Goal: Find specific page/section: Find specific page/section

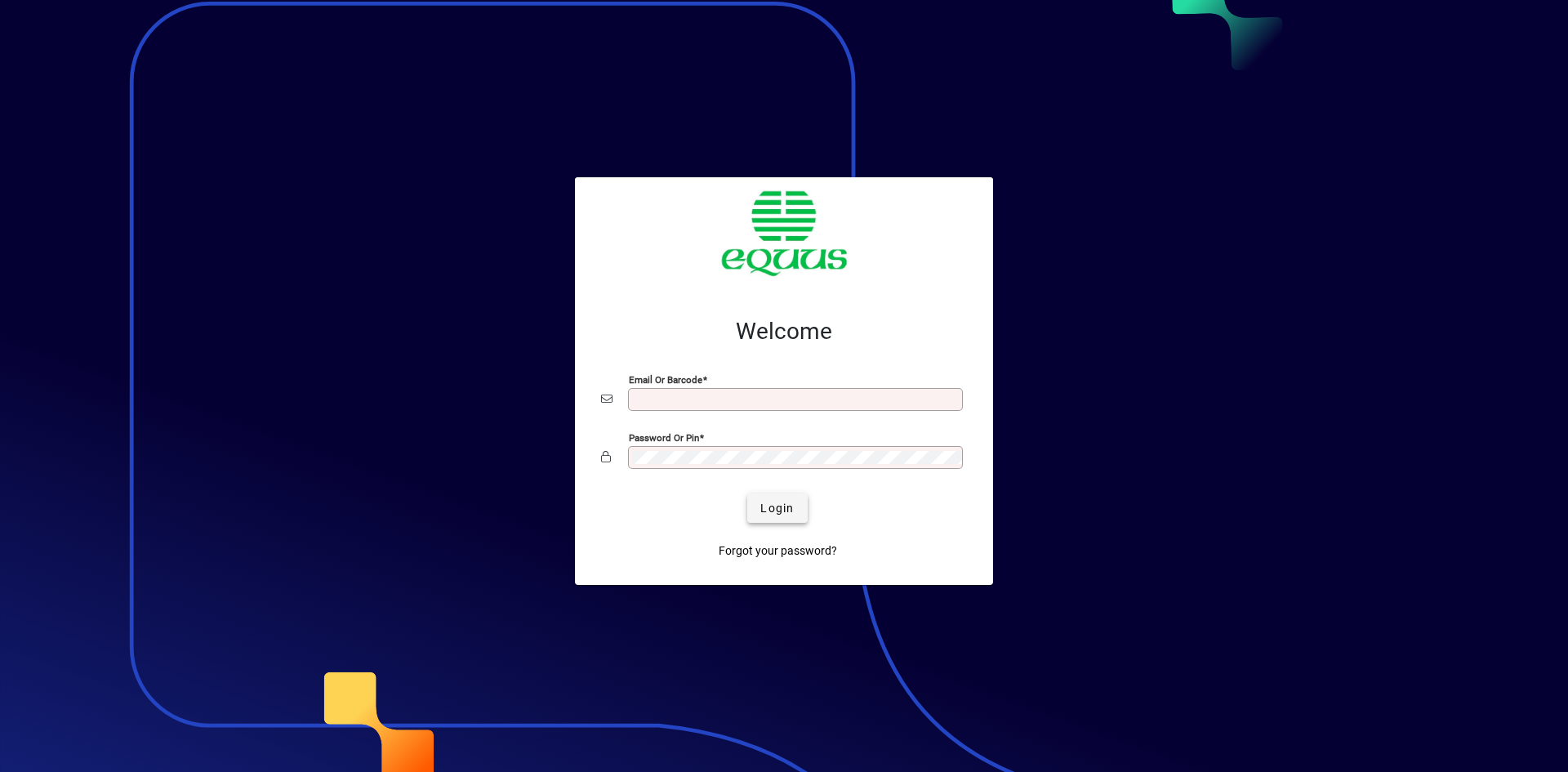
type input "**********"
click at [770, 509] on span "Login" at bounding box center [777, 508] width 34 height 17
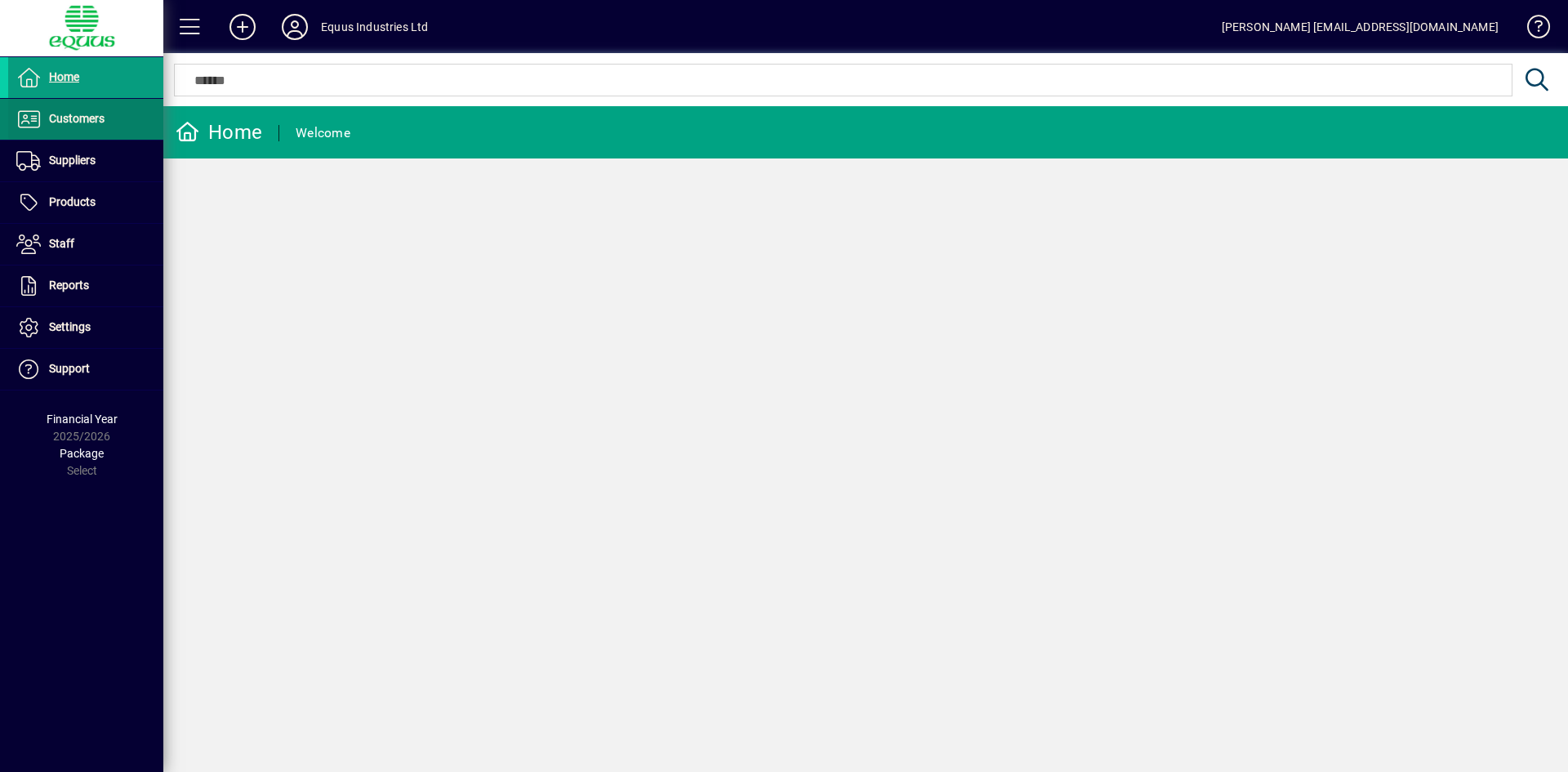
click at [82, 119] on span "Customers" at bounding box center [77, 118] width 55 height 13
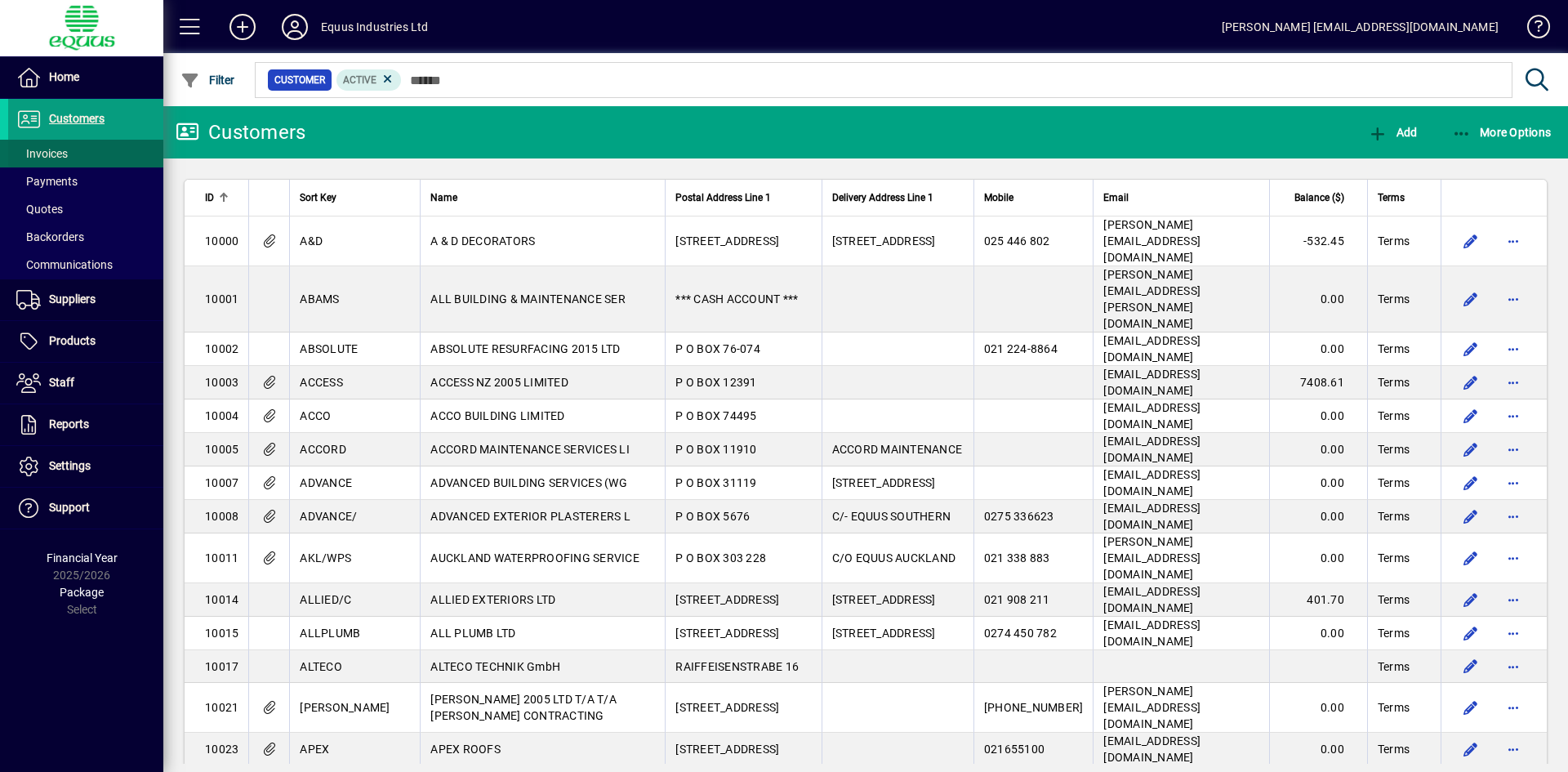
click at [90, 157] on span at bounding box center [85, 154] width 155 height 40
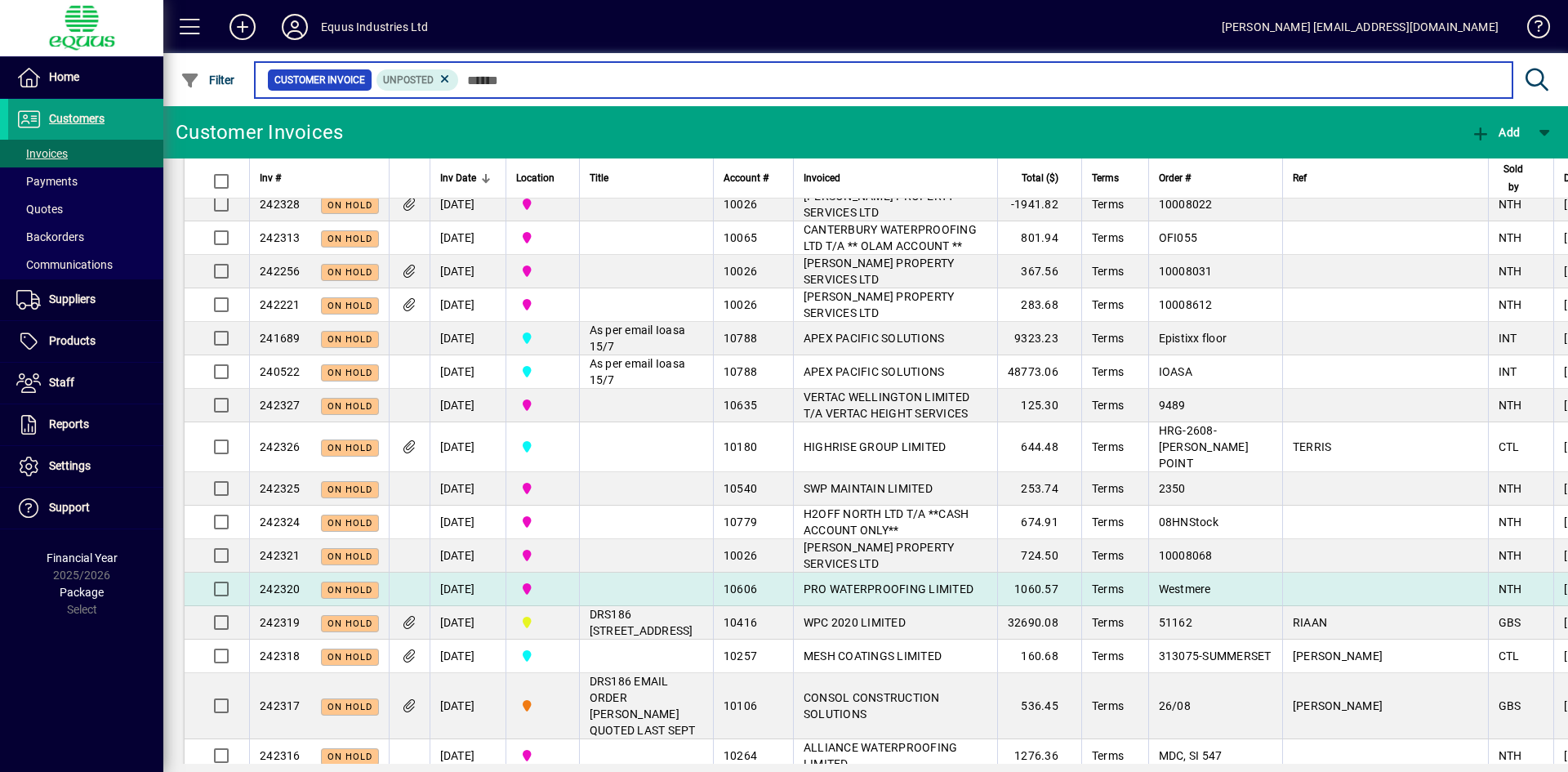
scroll to position [246, 0]
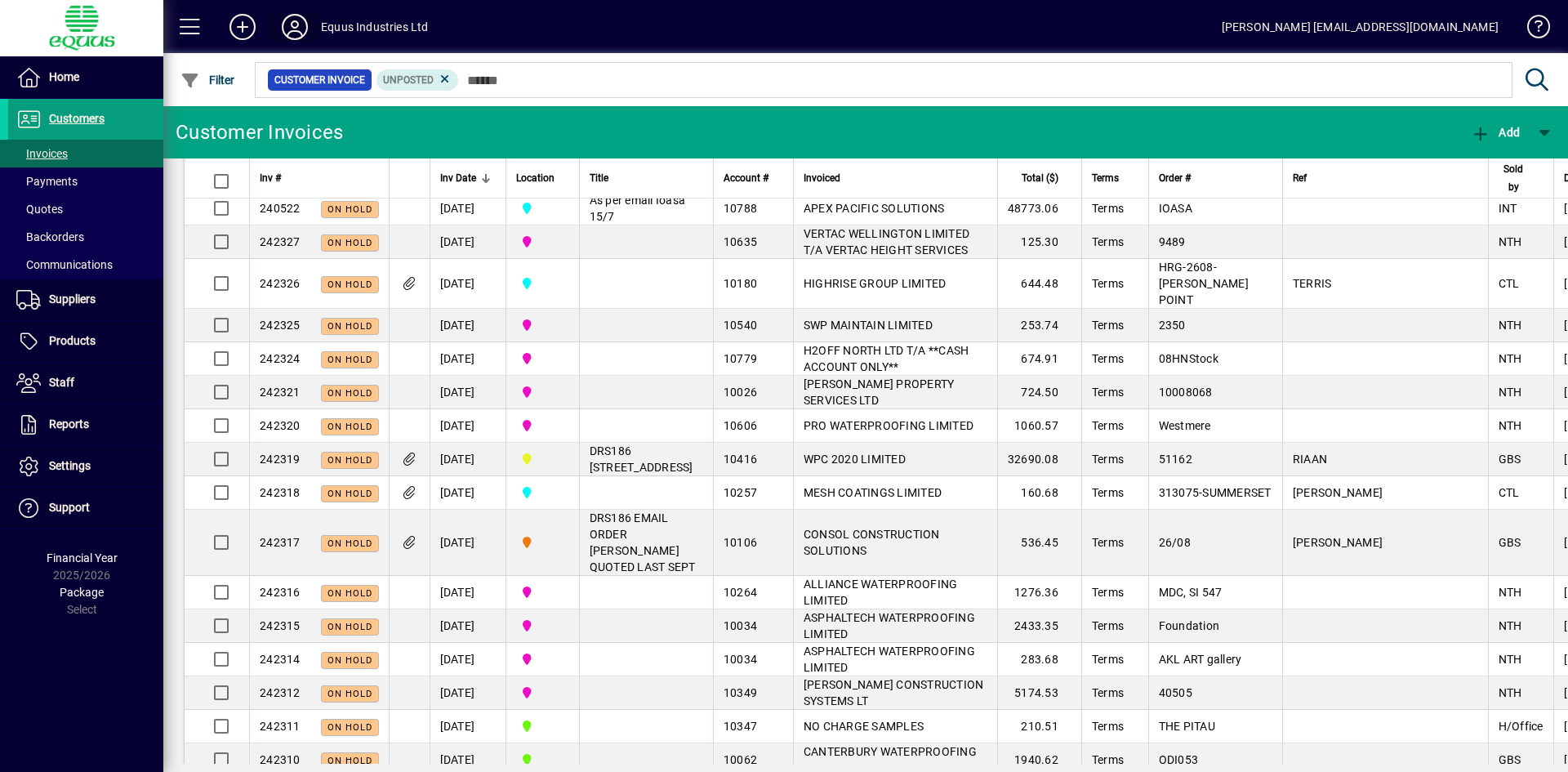
click at [292, 23] on icon at bounding box center [294, 27] width 33 height 26
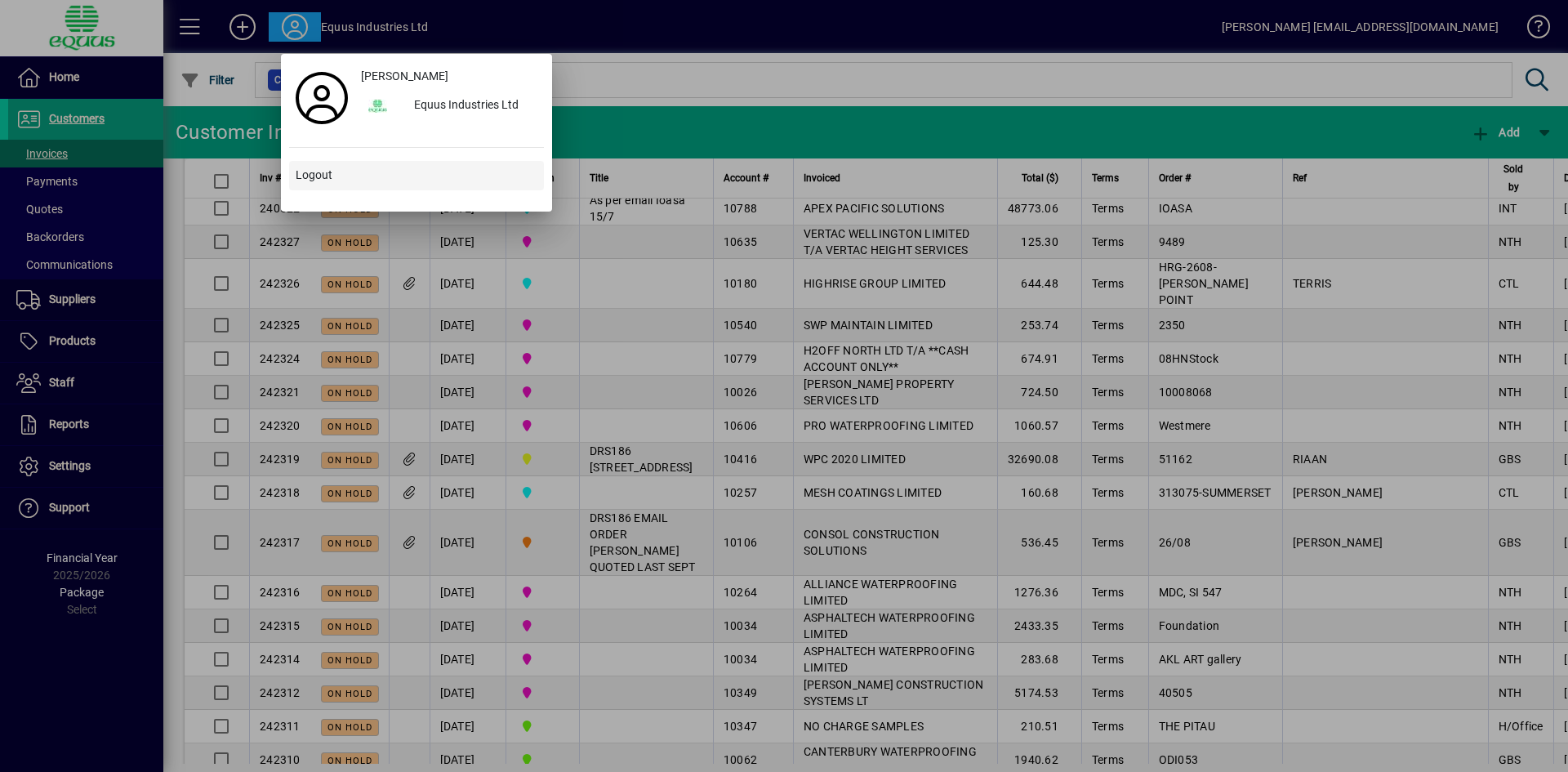
click at [313, 166] on button "Logout" at bounding box center [417, 176] width 255 height 29
